Goal: Information Seeking & Learning: Understand process/instructions

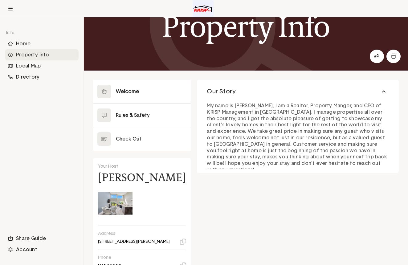
scroll to position [44, 0]
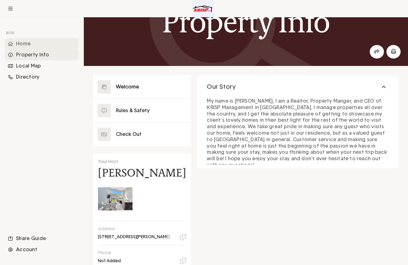
click at [19, 43] on div "Home" at bounding box center [42, 43] width 74 height 11
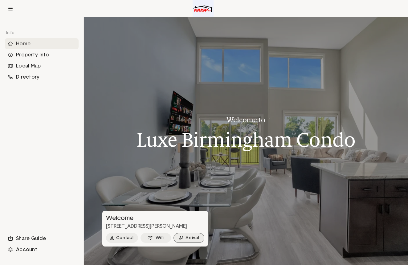
click at [189, 240] on button "Arrival" at bounding box center [188, 238] width 31 height 10
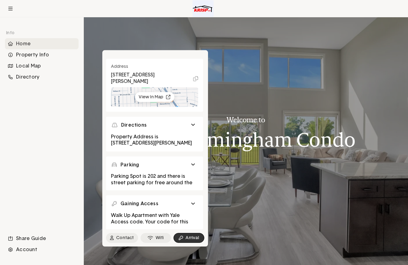
click at [194, 166] on button "Parking" at bounding box center [154, 164] width 87 height 7
click at [193, 202] on button "Gaining Access" at bounding box center [154, 203] width 87 height 7
click at [161, 237] on button "Wifi" at bounding box center [156, 238] width 31 height 10
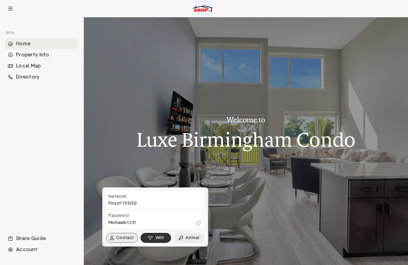
click at [127, 239] on button "Contact" at bounding box center [122, 238] width 32 height 10
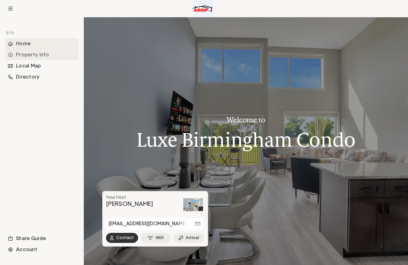
click at [27, 56] on div "Property Info" at bounding box center [42, 54] width 74 height 11
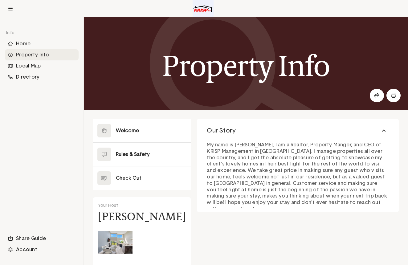
click at [121, 154] on button at bounding box center [142, 154] width 98 height 23
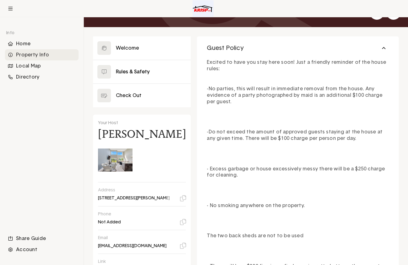
scroll to position [81, 0]
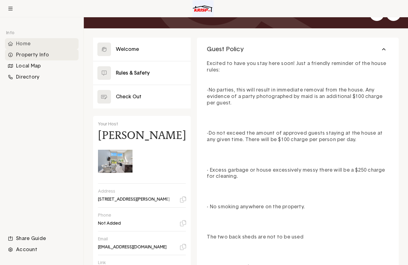
click at [26, 45] on div "Home" at bounding box center [42, 43] width 74 height 11
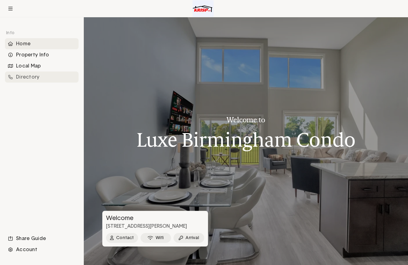
click at [25, 77] on div "Directory" at bounding box center [42, 76] width 74 height 11
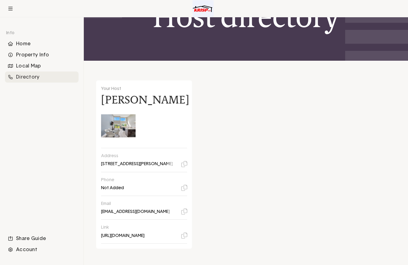
scroll to position [45, 0]
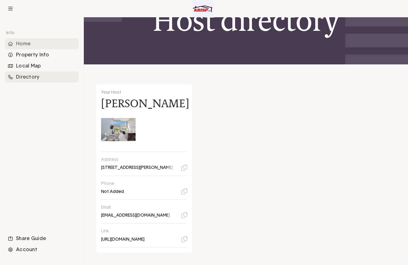
click at [22, 45] on div "Home" at bounding box center [42, 43] width 74 height 11
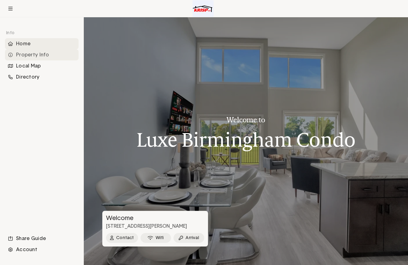
click at [34, 55] on div "Property Info" at bounding box center [42, 54] width 74 height 11
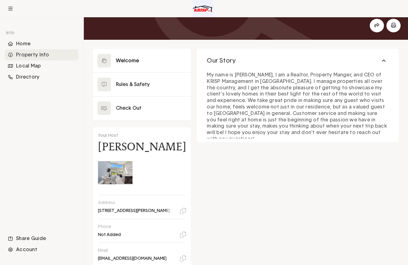
scroll to position [67, 0]
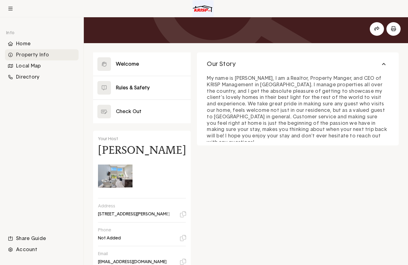
click at [130, 87] on button at bounding box center [142, 87] width 98 height 23
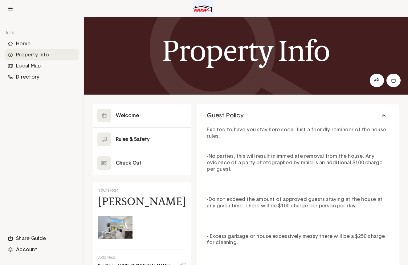
scroll to position [10, 0]
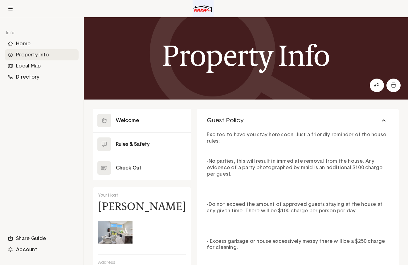
click at [121, 168] on button at bounding box center [142, 167] width 98 height 23
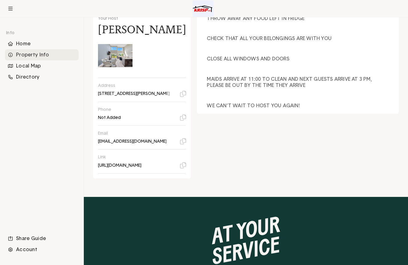
scroll to position [188, 0]
